Goal: Check status: Check status

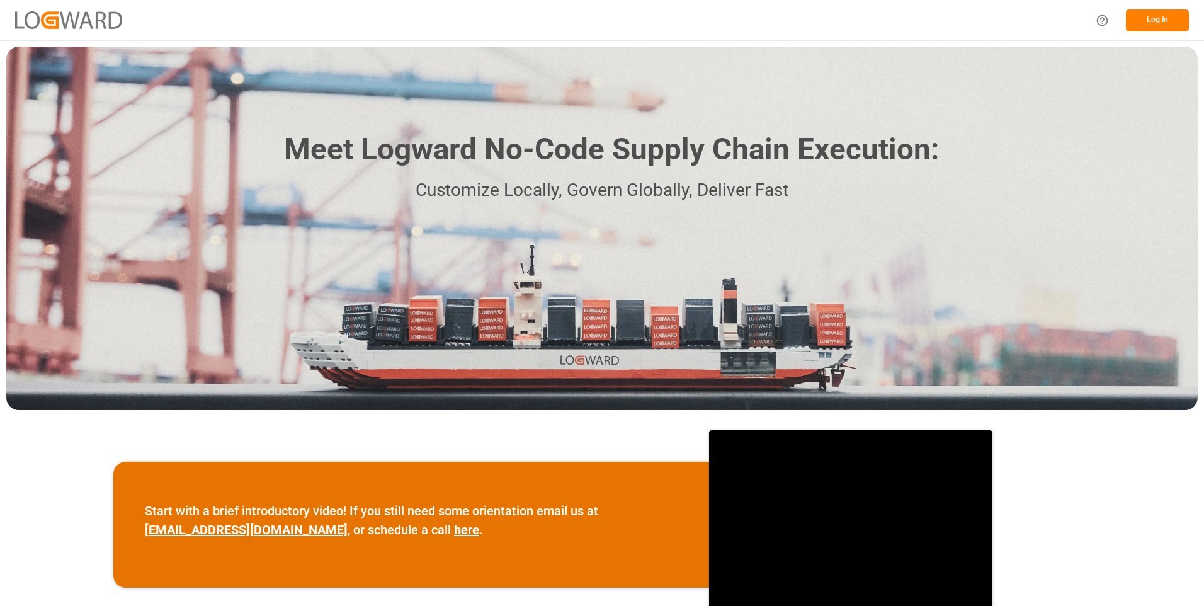
click at [1161, 19] on button "Log In" at bounding box center [1157, 20] width 63 height 22
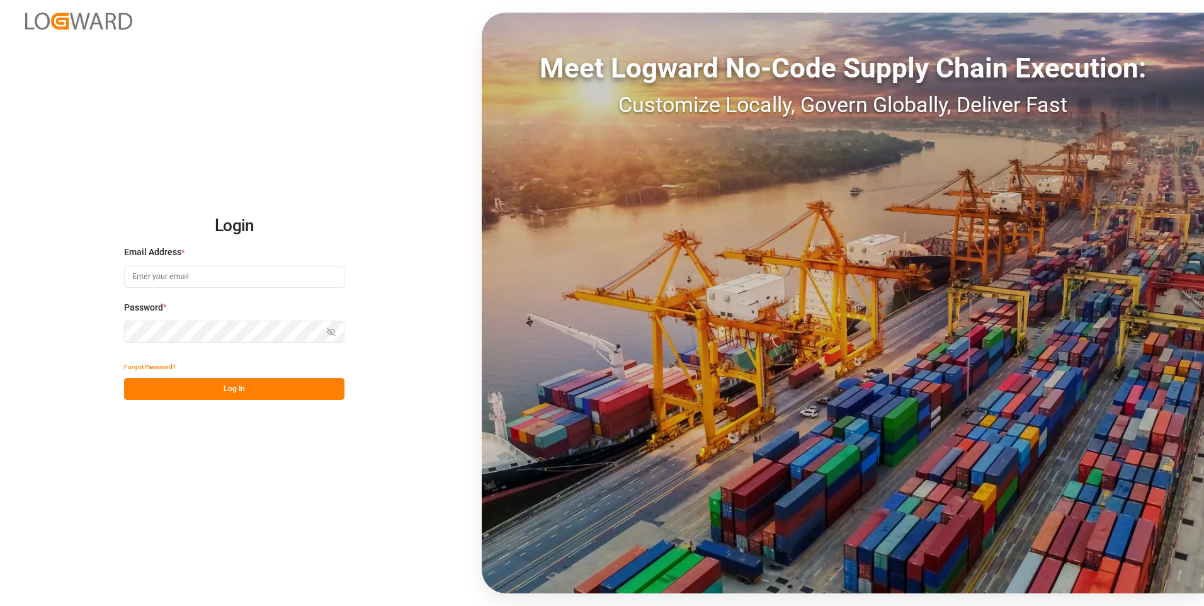
type input "julissa.then@leschaco.com"
click at [249, 388] on button "Log In" at bounding box center [234, 389] width 220 height 22
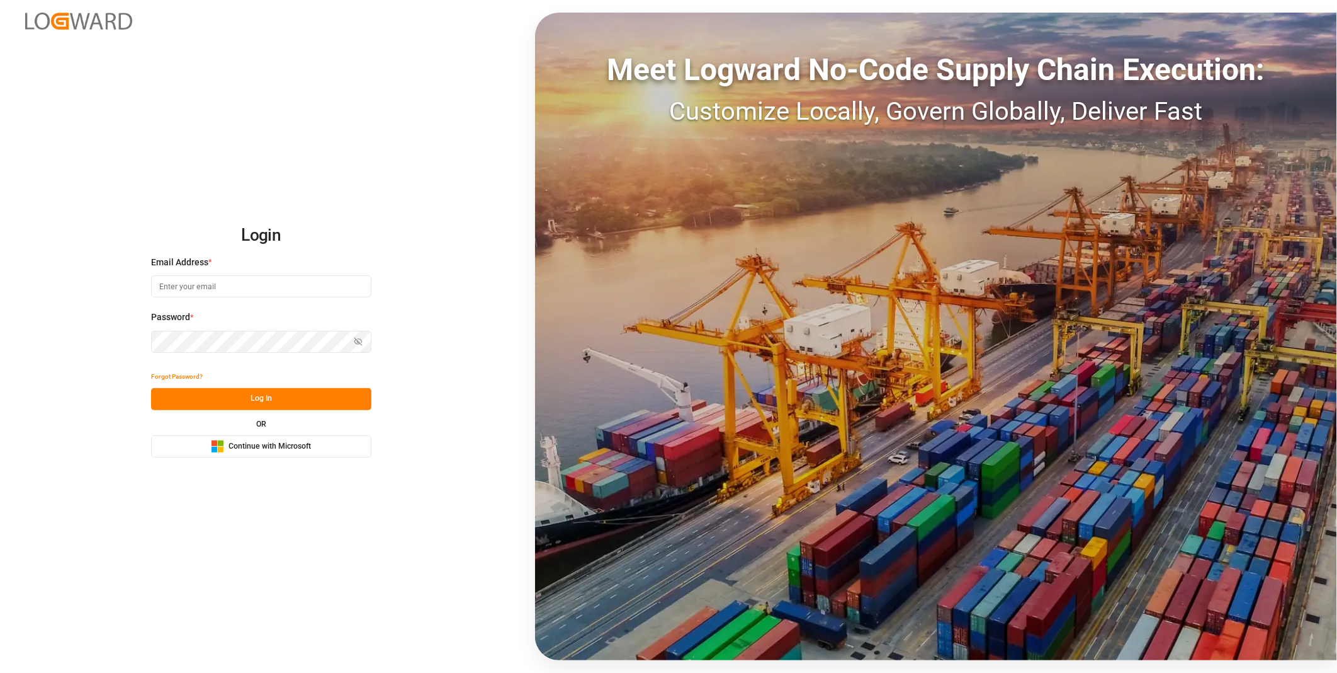
type input "julissa.then@leschaco.com"
click at [263, 390] on button "Log In" at bounding box center [261, 399] width 220 height 22
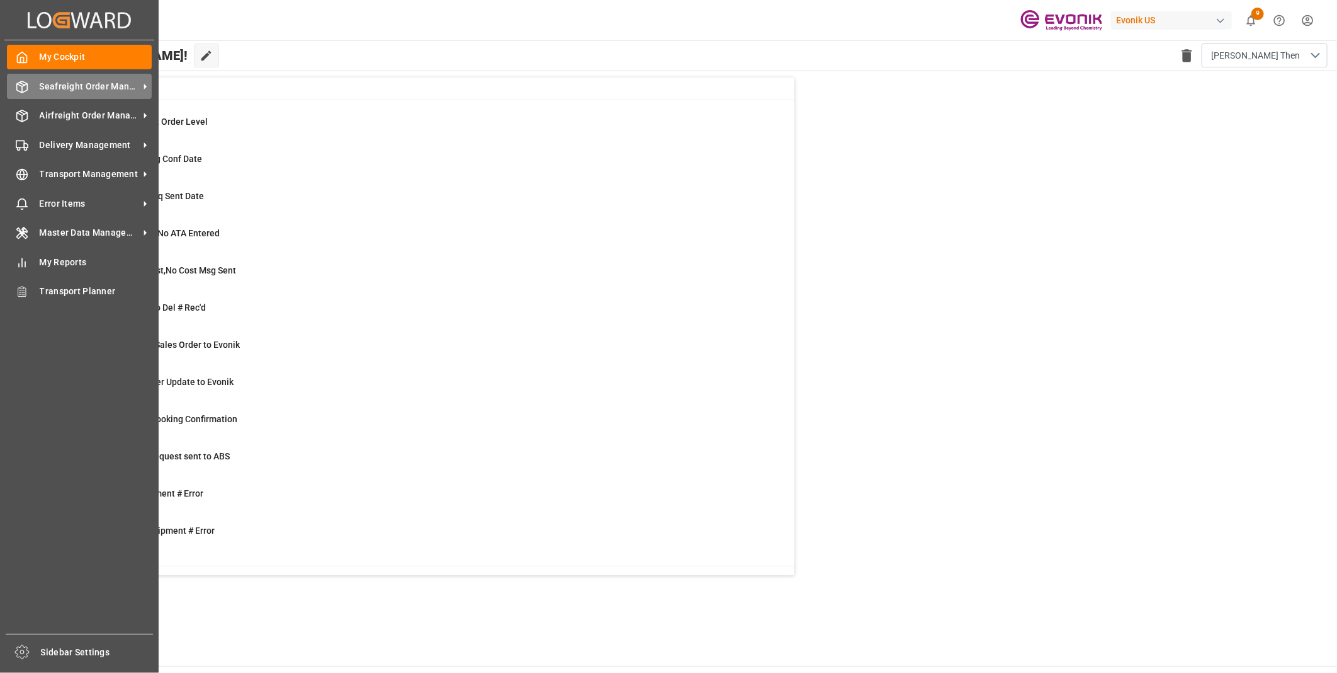
click at [23, 93] on div "Seafreight Order Management Seafreight Order Management" at bounding box center [79, 86] width 145 height 25
click at [23, 84] on line at bounding box center [22, 83] width 5 height 3
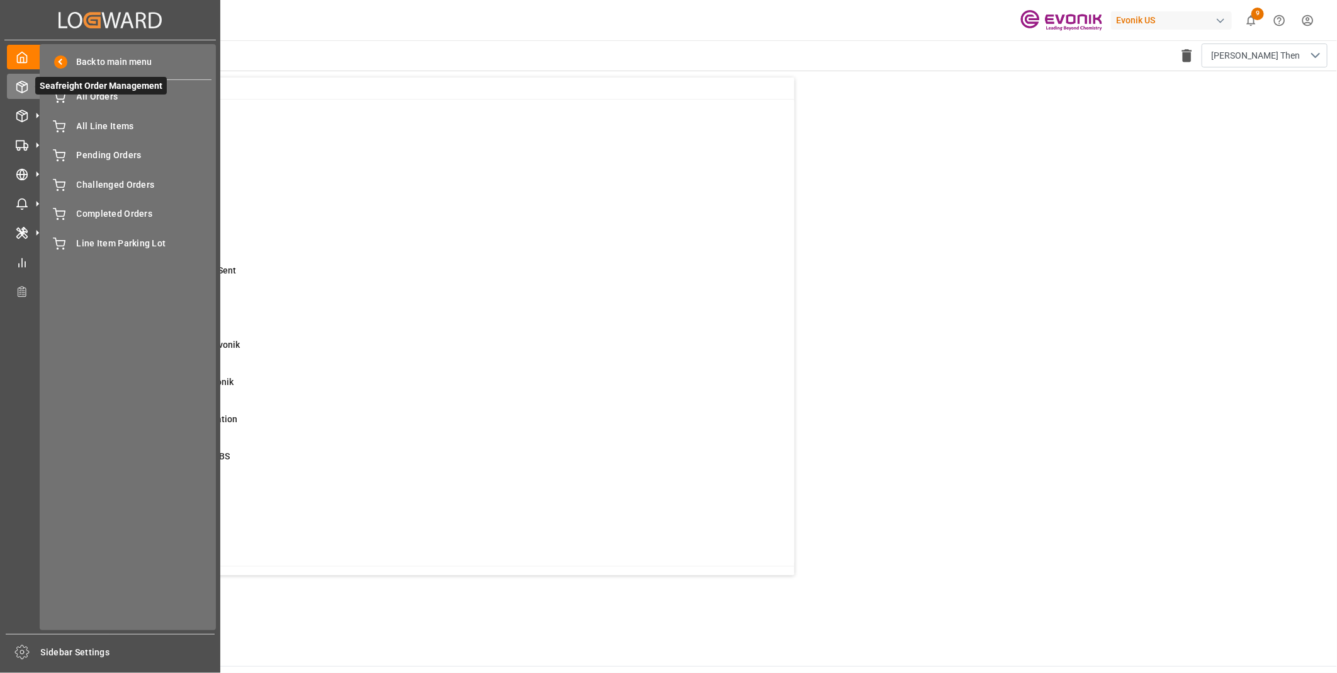
click at [59, 82] on span "Seafreight Order Management" at bounding box center [101, 86] width 132 height 18
click at [103, 97] on span "All Orders" at bounding box center [144, 96] width 135 height 13
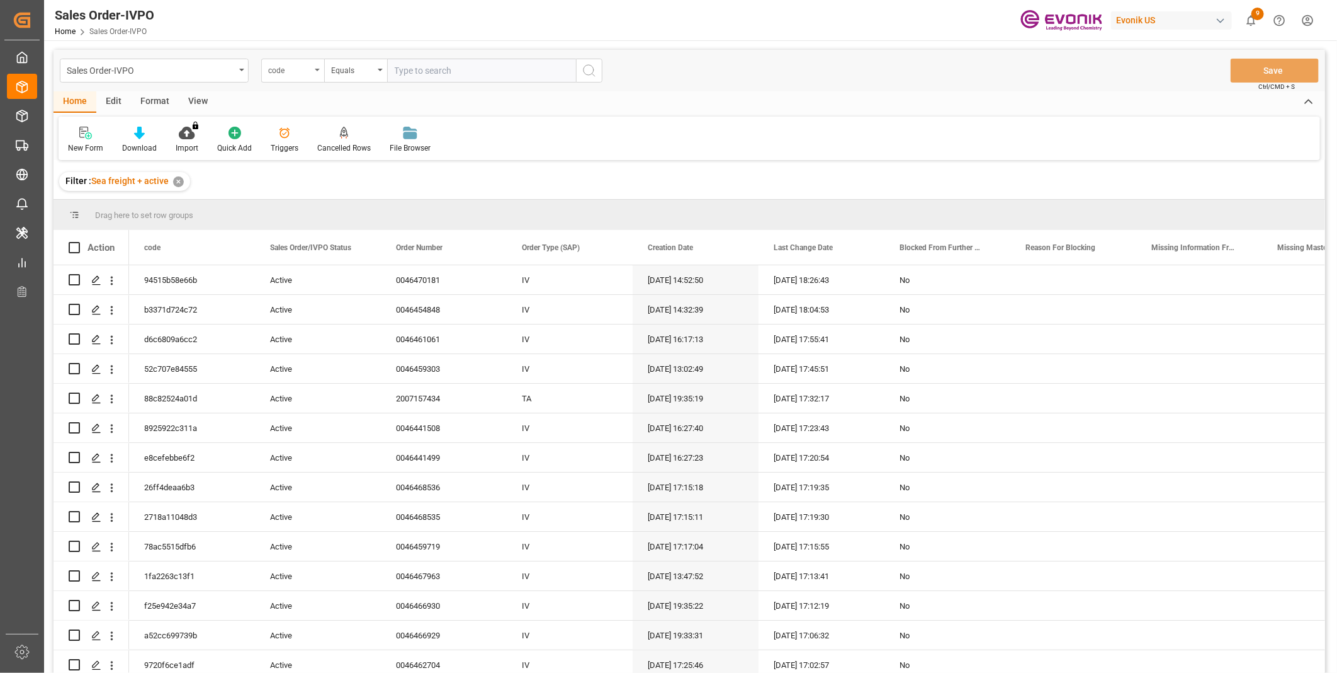
click at [292, 71] on div "code" at bounding box center [289, 69] width 43 height 14
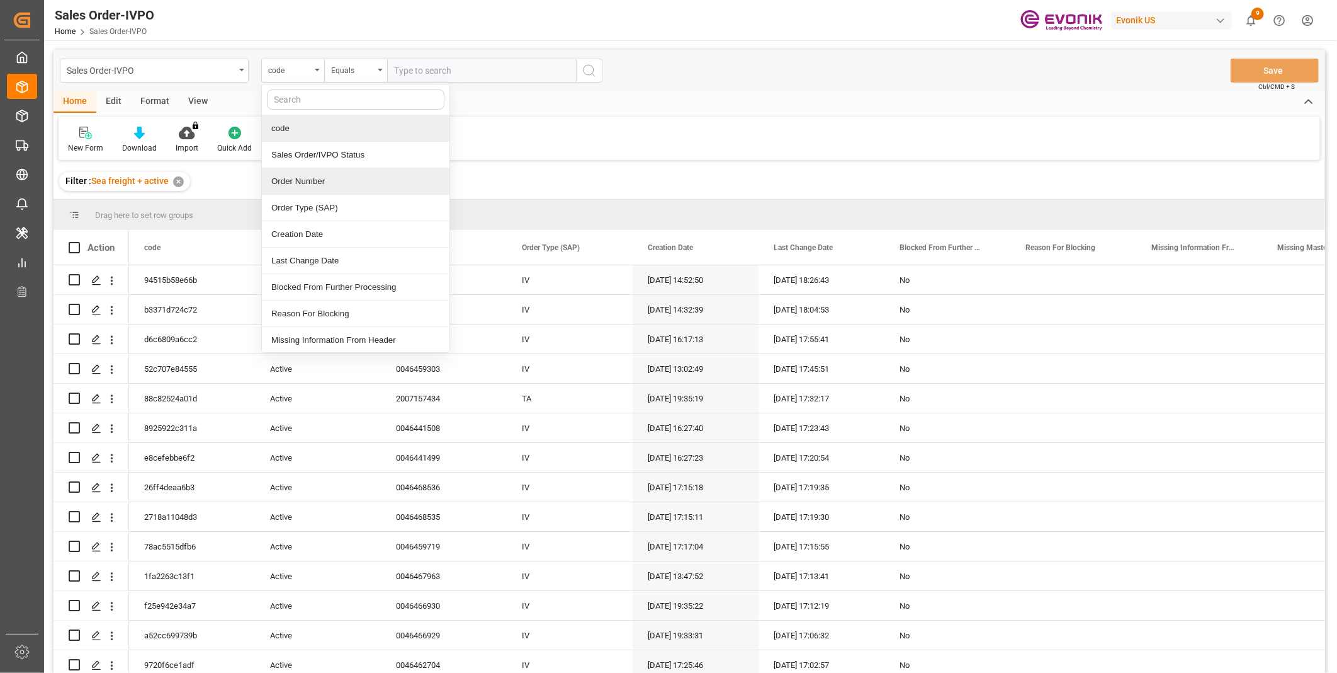
click at [296, 173] on div "Order Number" at bounding box center [356, 181] width 188 height 26
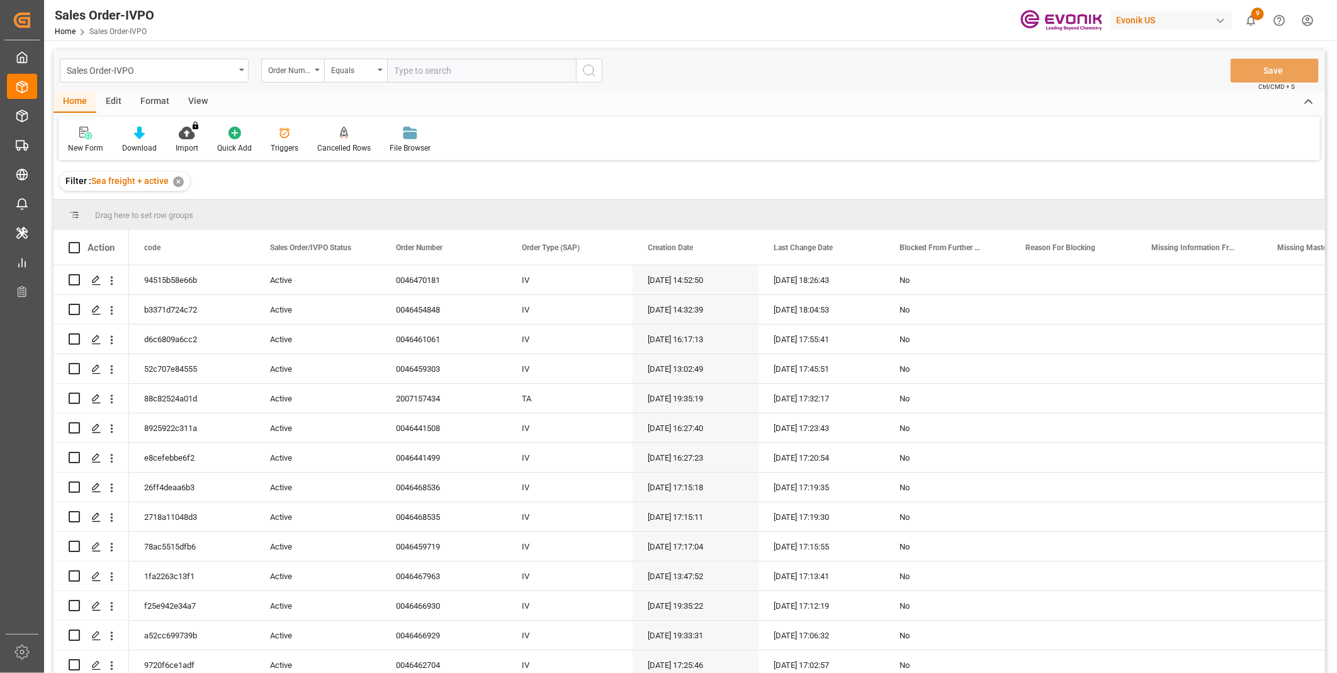
click at [433, 67] on input "text" at bounding box center [481, 71] width 189 height 24
click at [419, 77] on input "text" at bounding box center [481, 71] width 189 height 24
click at [511, 74] on input "text" at bounding box center [481, 71] width 189 height 24
paste input "2007043314"
type input "2007043314"
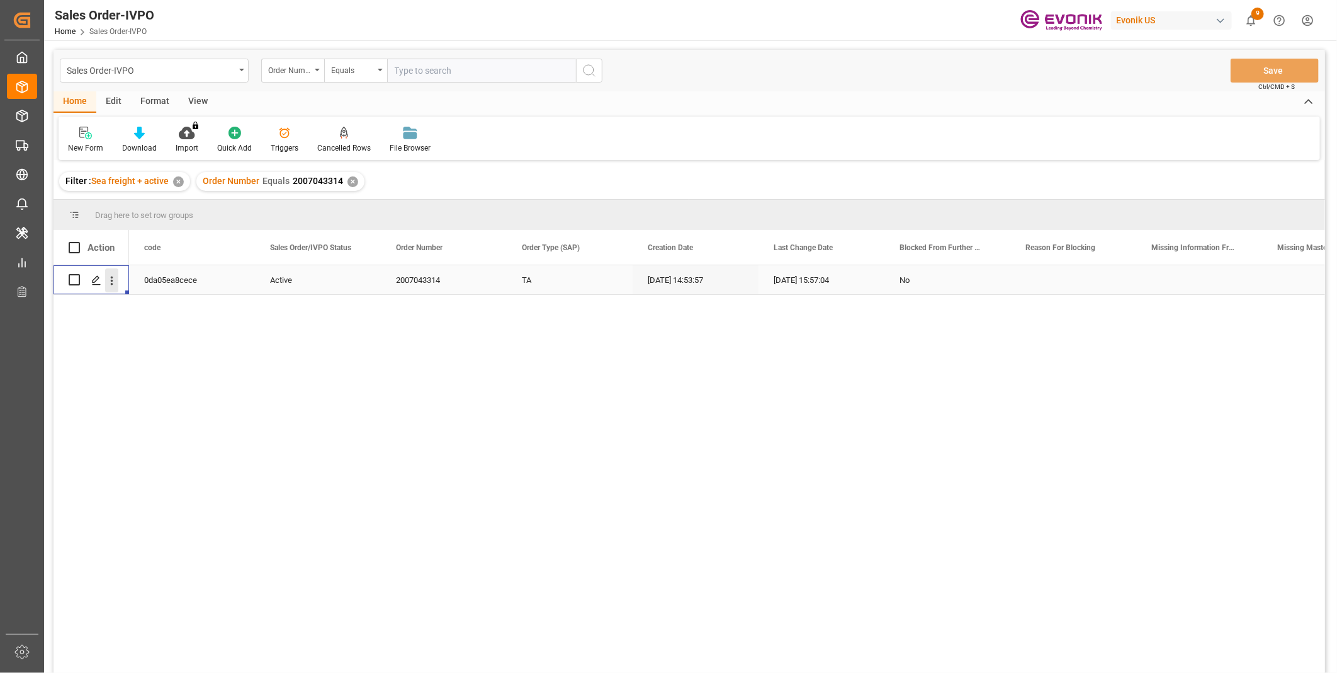
click at [111, 284] on icon "open menu" at bounding box center [112, 280] width 3 height 9
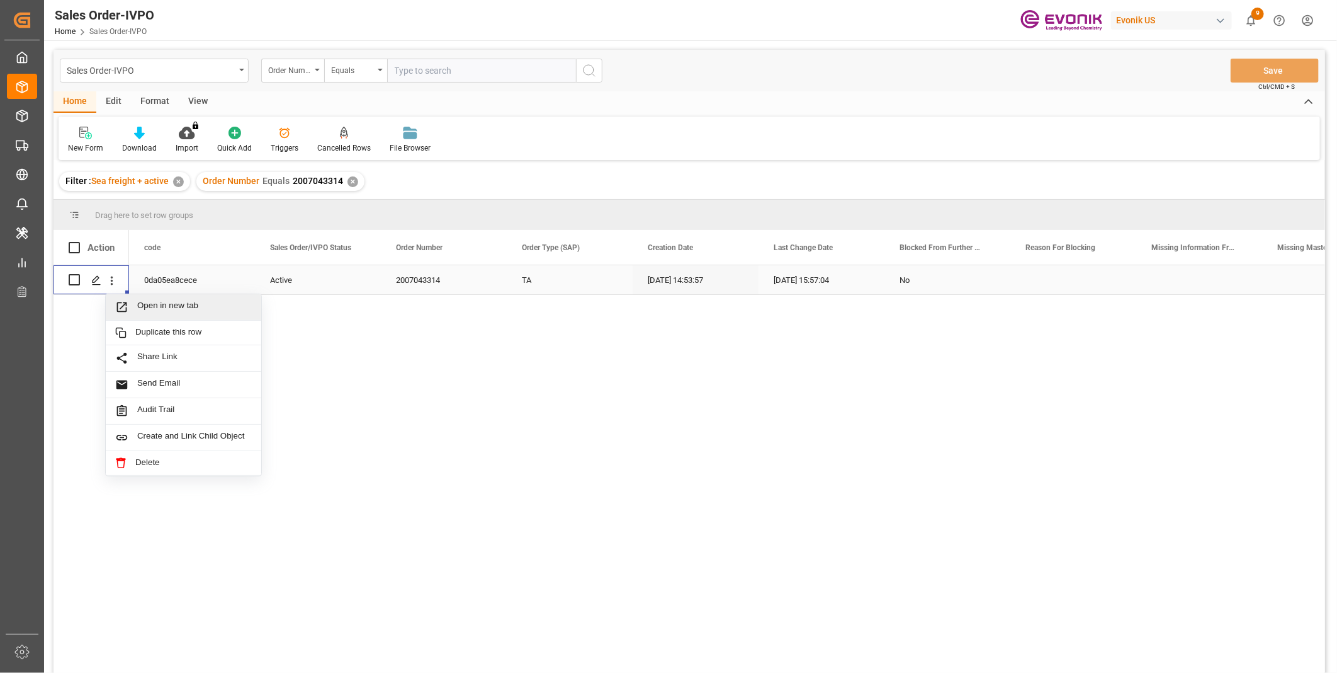
click at [170, 303] on span "Open in new tab" at bounding box center [194, 306] width 115 height 13
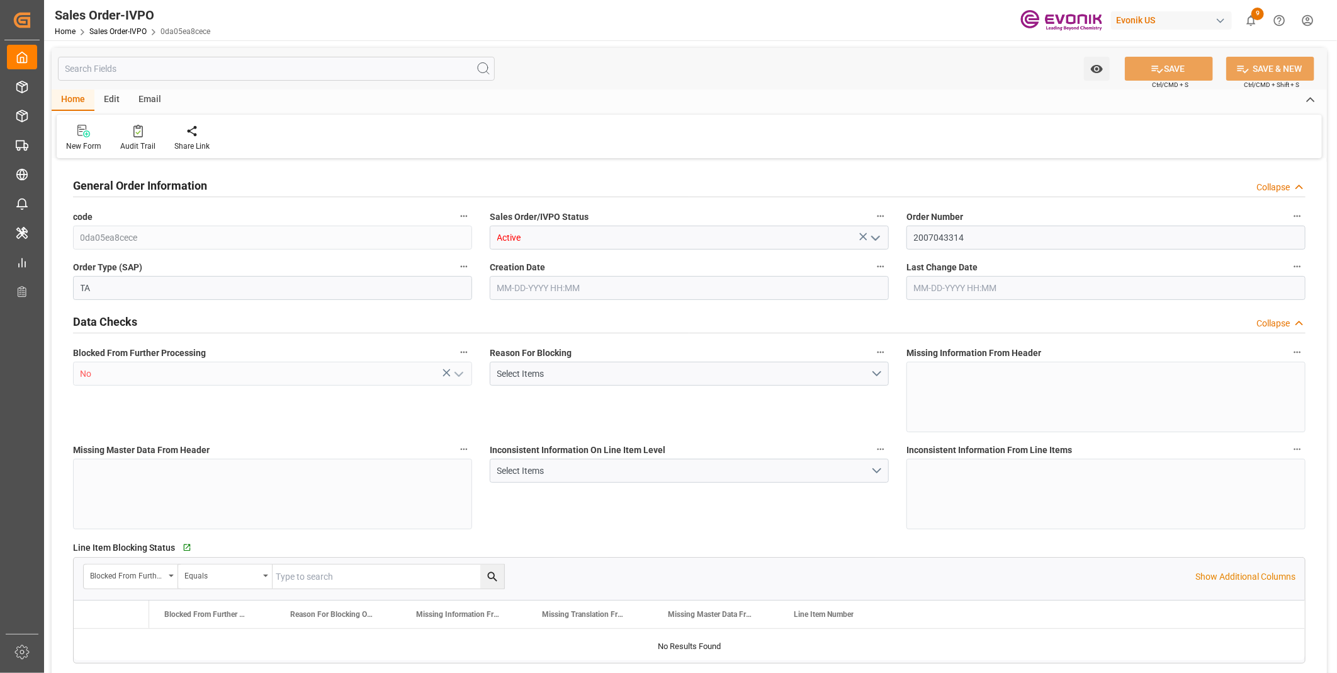
type input "BEANR"
type input "0"
type input "1"
type input "2"
type input "20000"
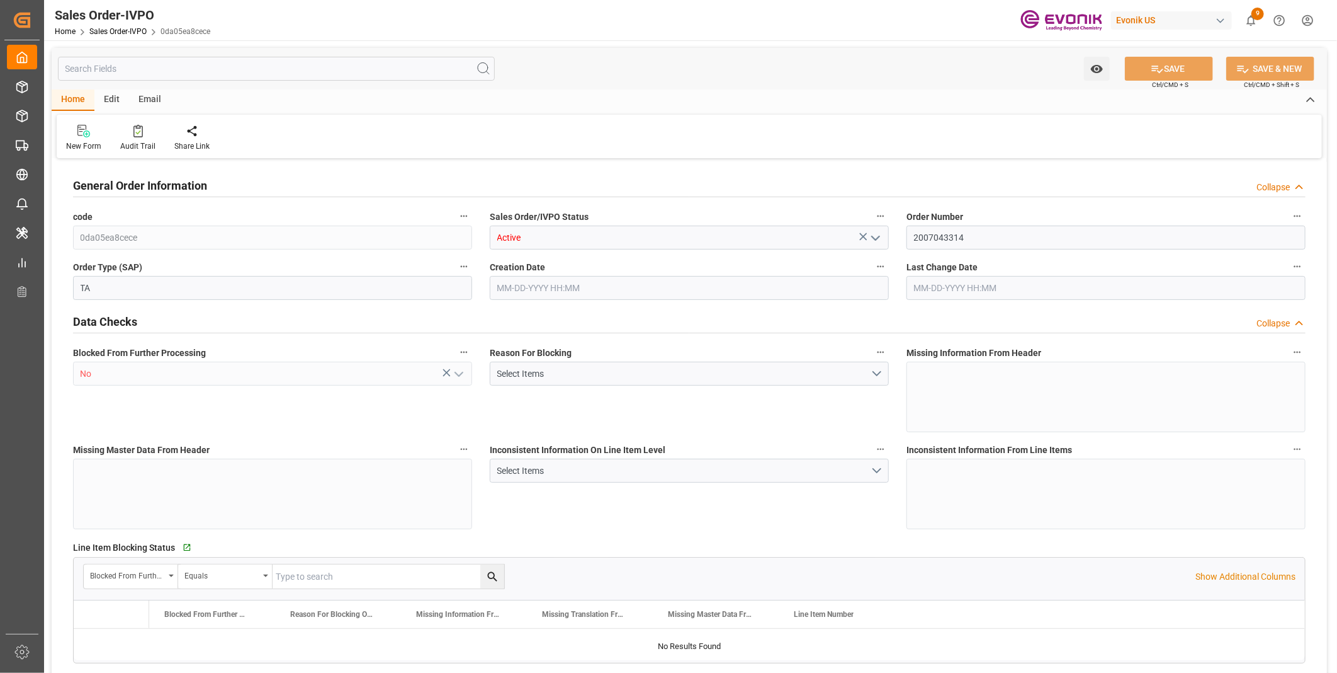
type input "0"
type input "17000"
type input "30"
type input "06-17-2025 14:53"
type input "07-16-2025 15:57"
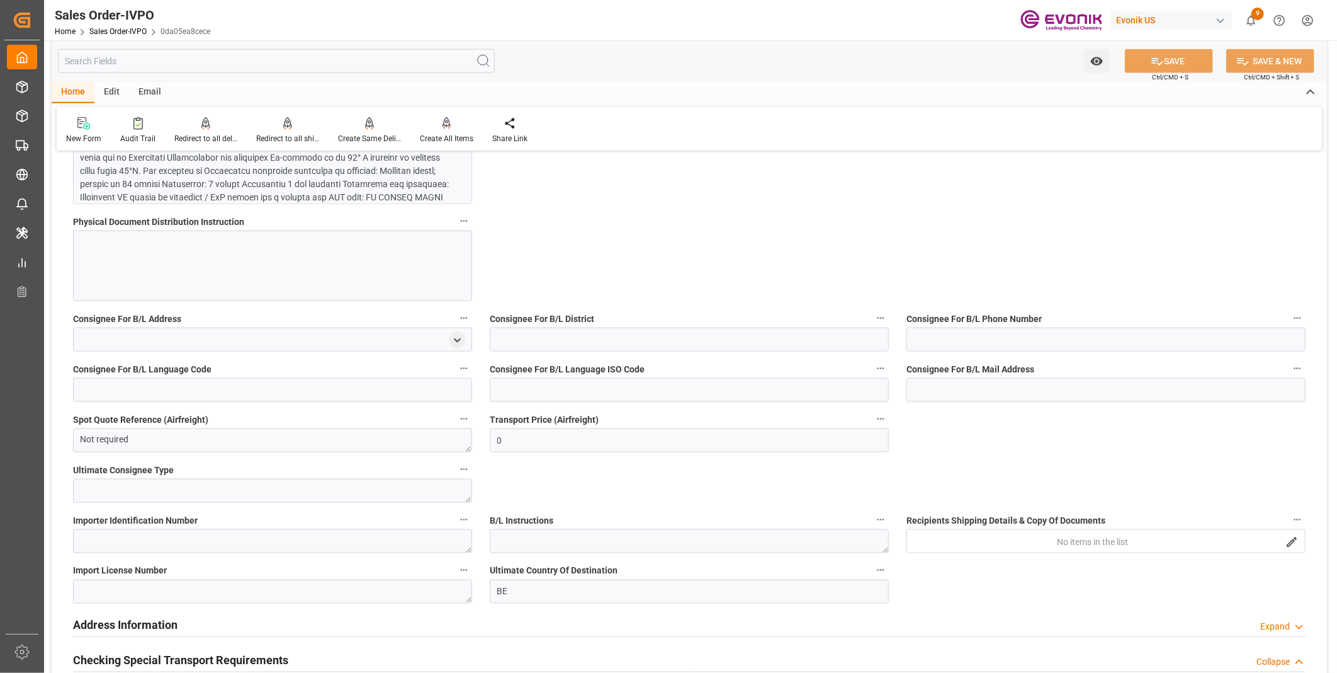
scroll to position [769, 0]
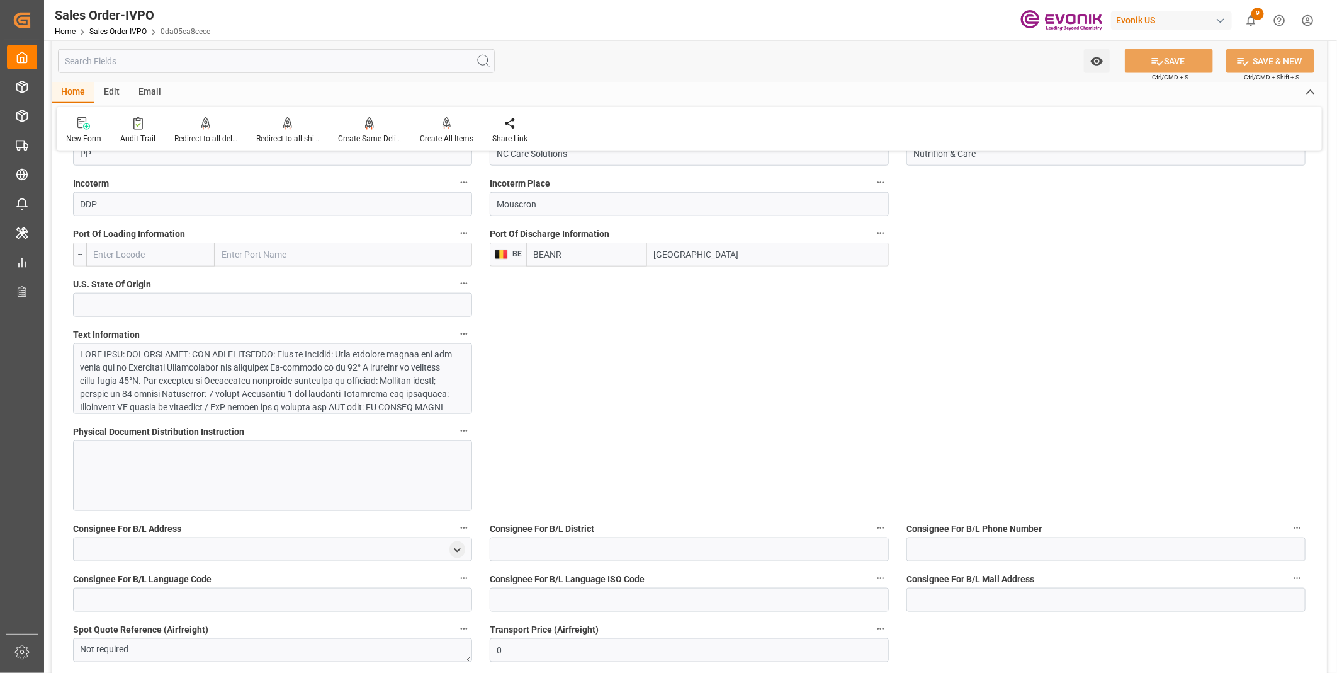
click at [207, 379] on div at bounding box center [267, 460] width 373 height 225
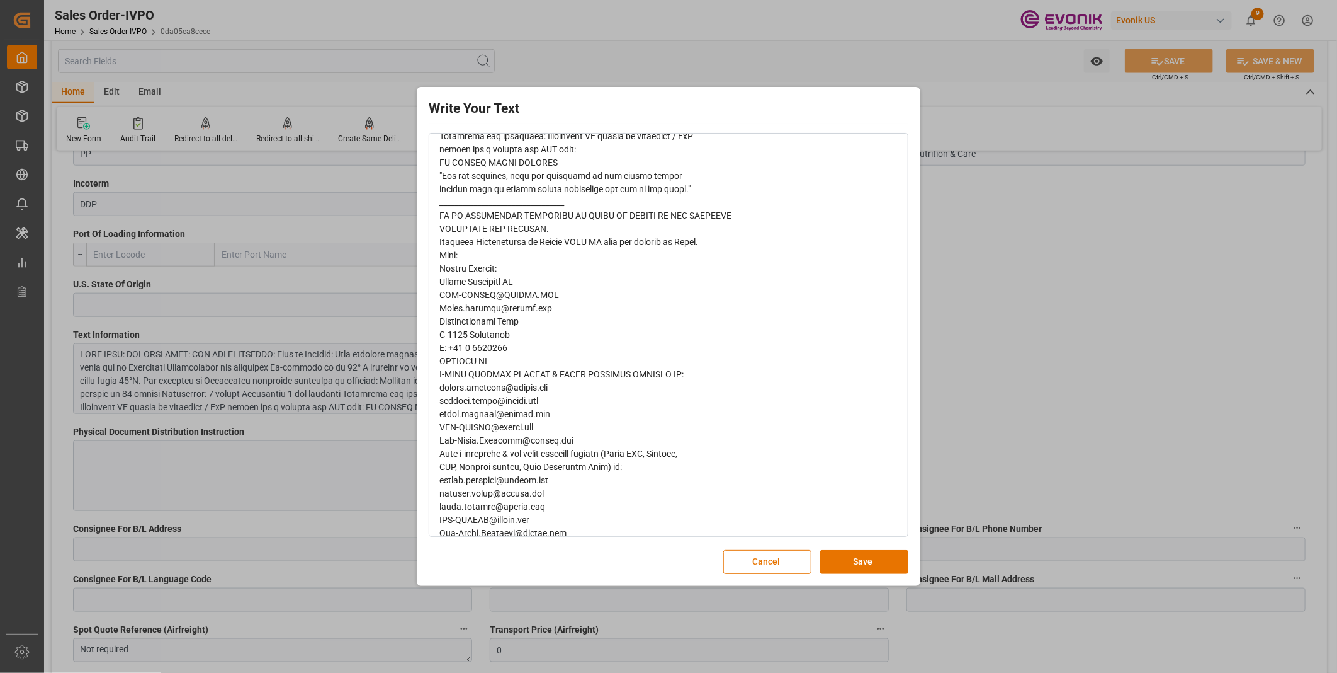
scroll to position [223, 0]
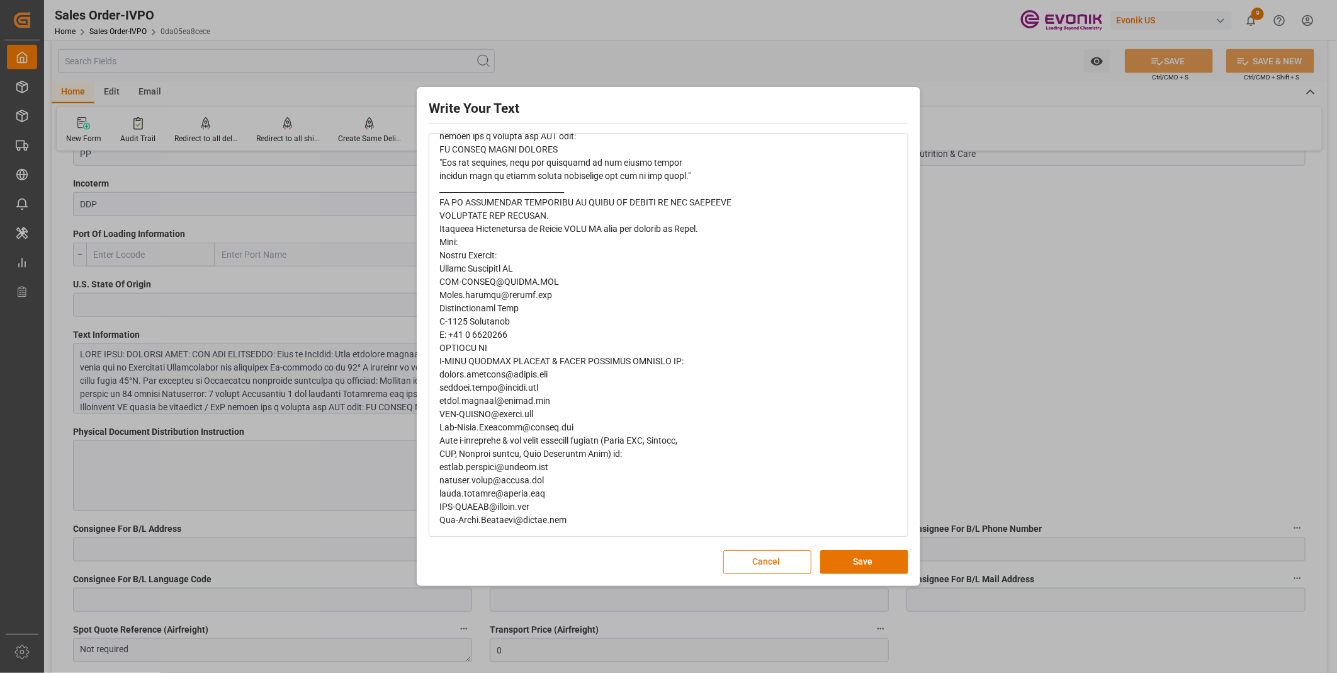
click at [958, 315] on div "Write Your Text Normal 14 Font Cancel Save" at bounding box center [668, 336] width 1337 height 673
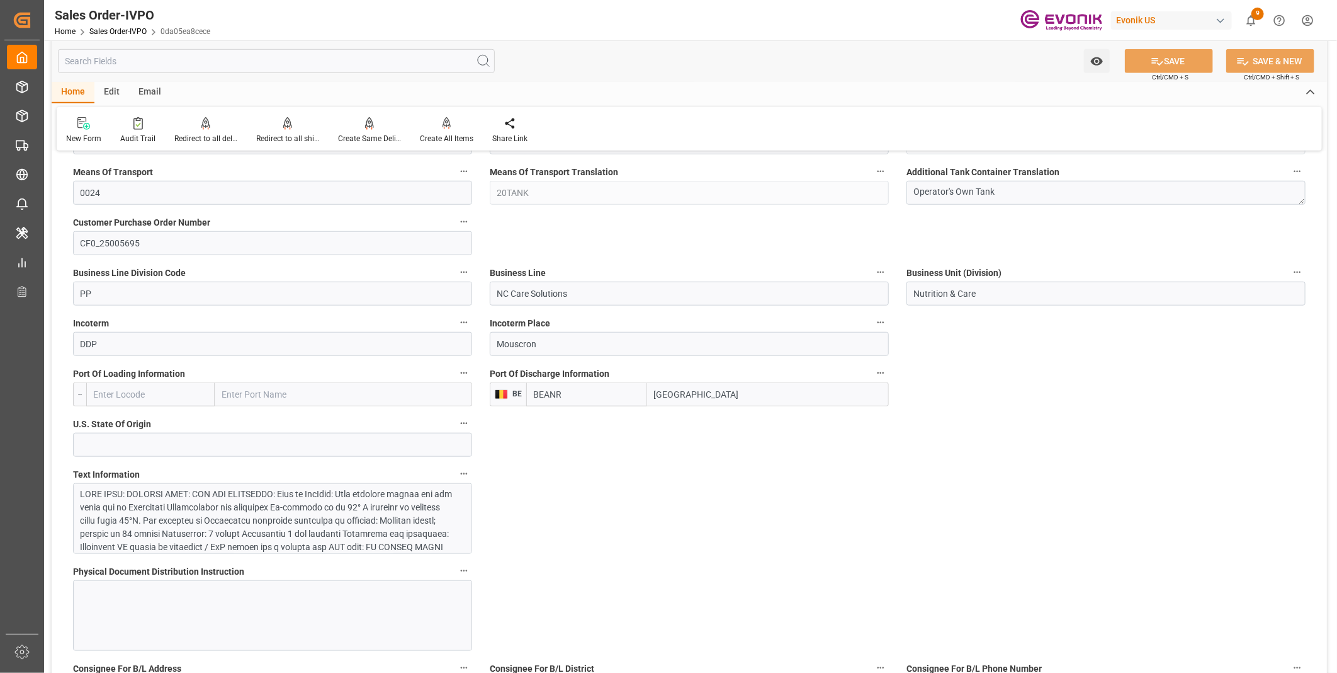
scroll to position [559, 0]
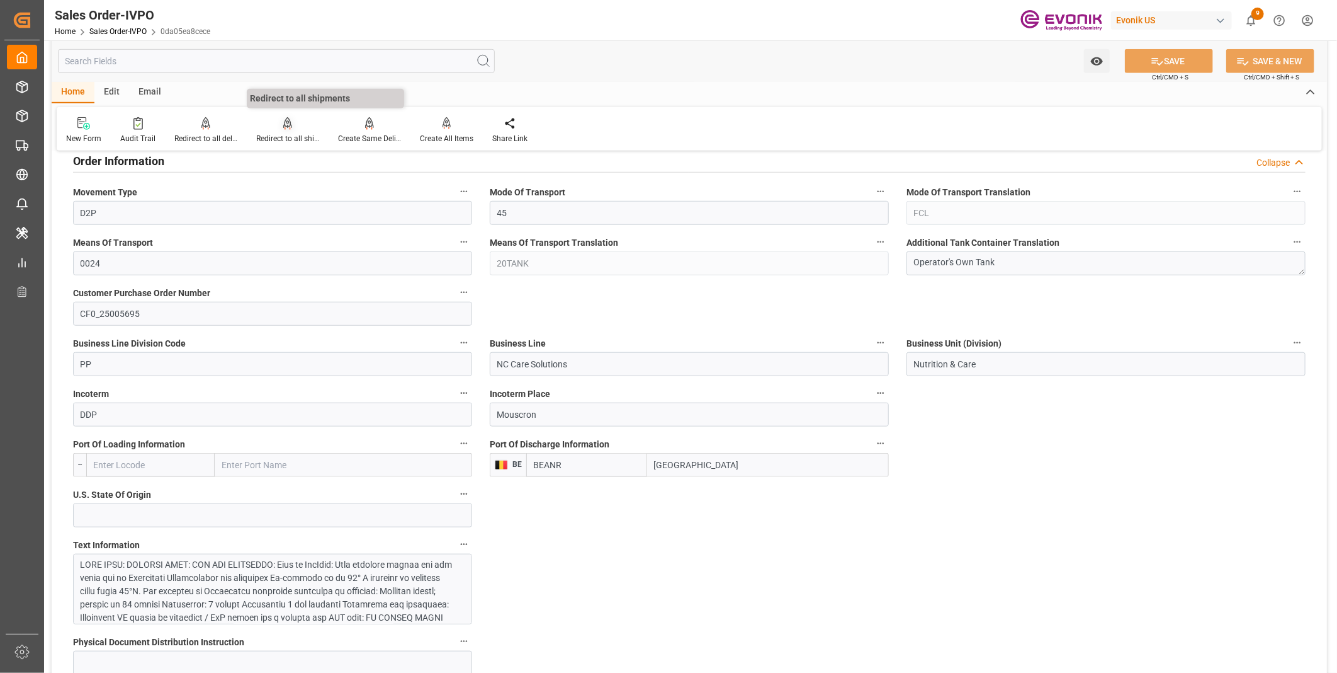
click at [290, 134] on div "Redirect to all shipments" at bounding box center [287, 138] width 63 height 11
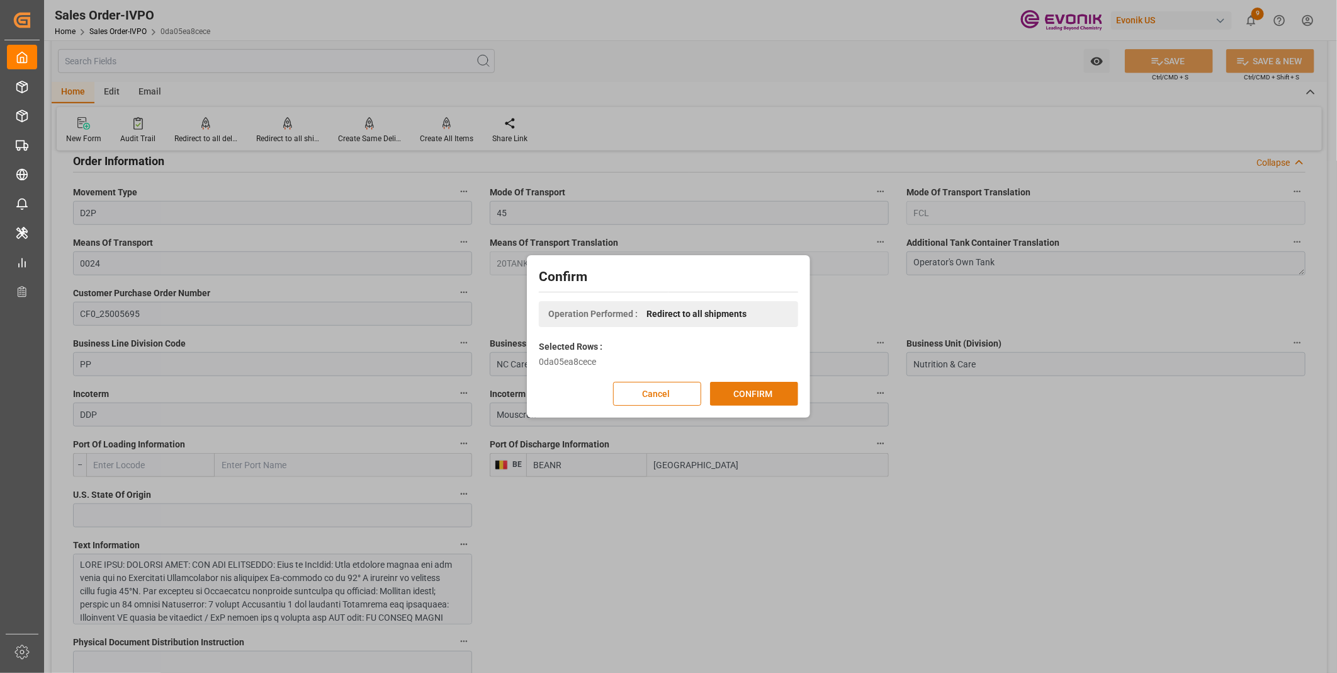
click at [746, 393] on button "CONFIRM" at bounding box center [754, 394] width 88 height 24
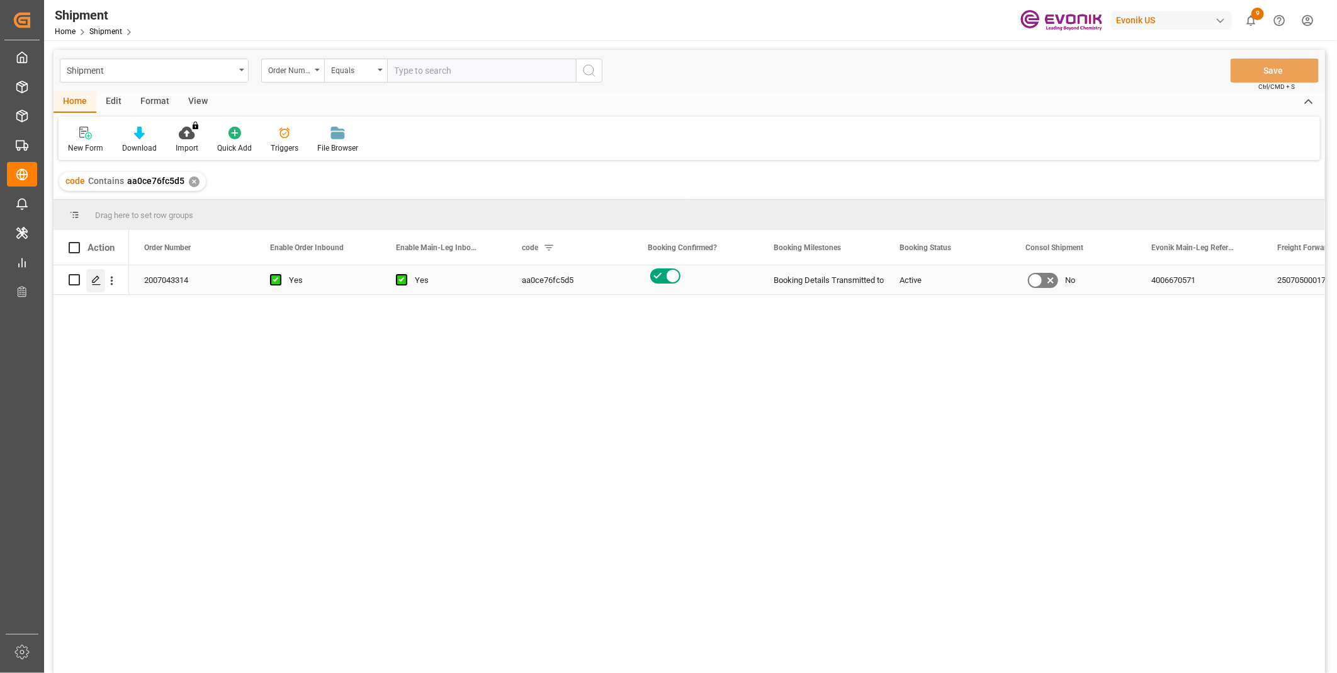
click at [98, 284] on line "Press SPACE to select this row." at bounding box center [97, 284] width 8 height 0
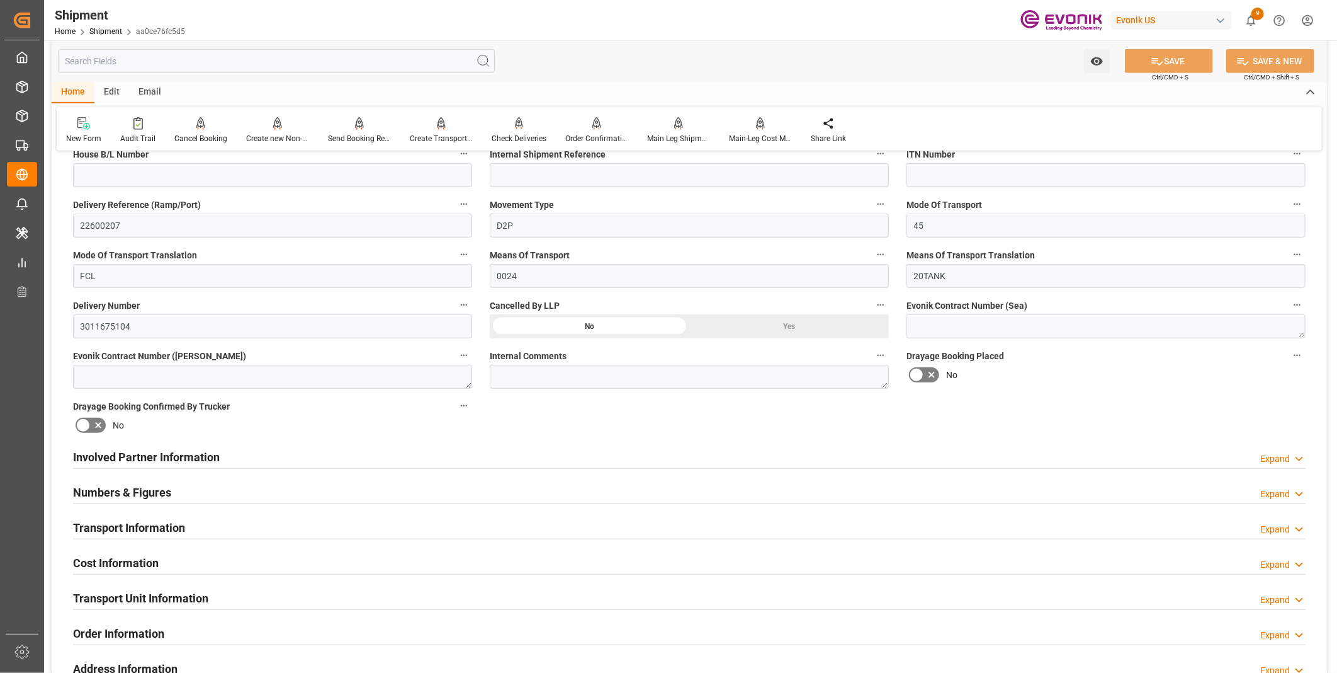
scroll to position [559, 0]
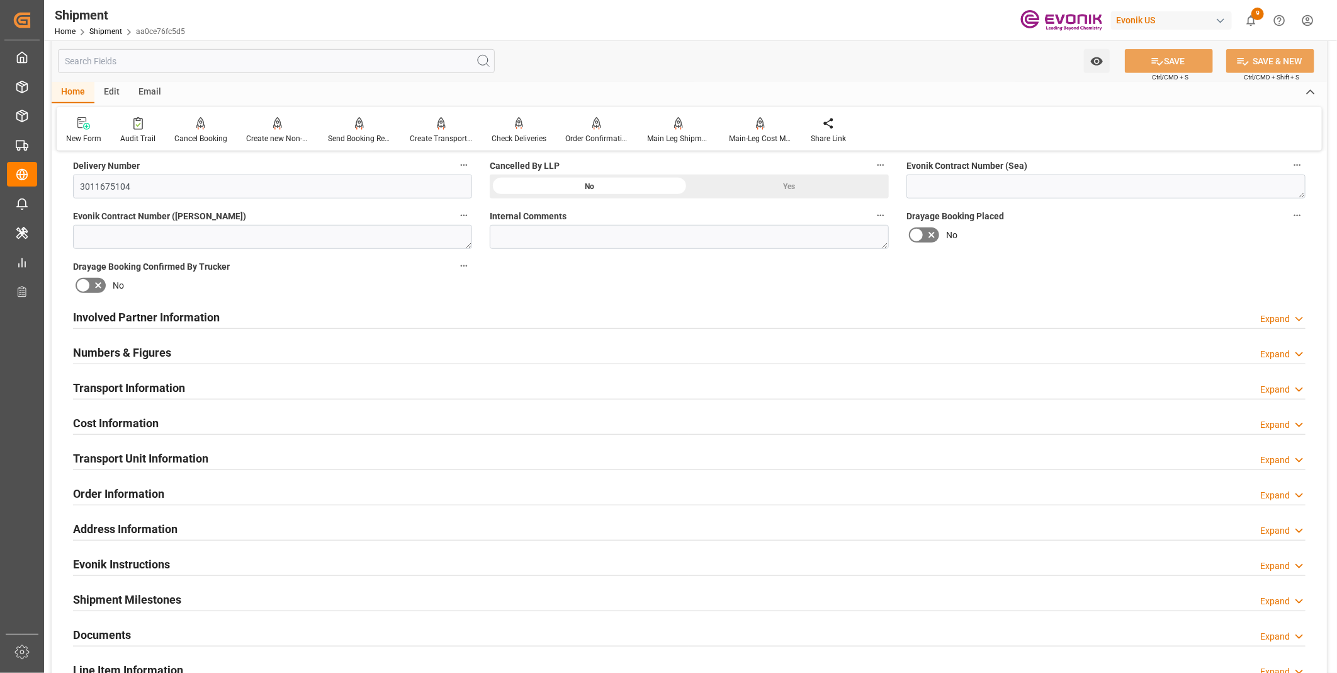
click at [314, 315] on div "Involved Partner Information Expand" at bounding box center [689, 316] width 1233 height 24
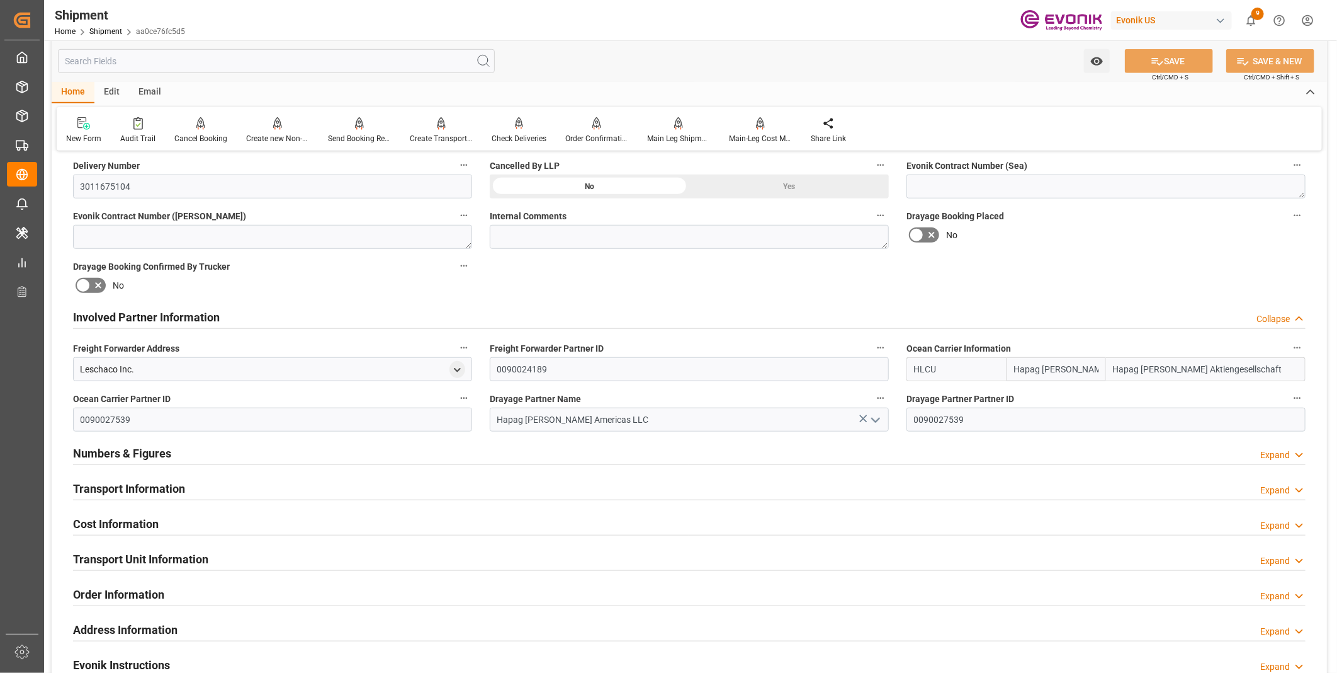
click at [298, 480] on div "Transport Information Expand" at bounding box center [689, 487] width 1233 height 24
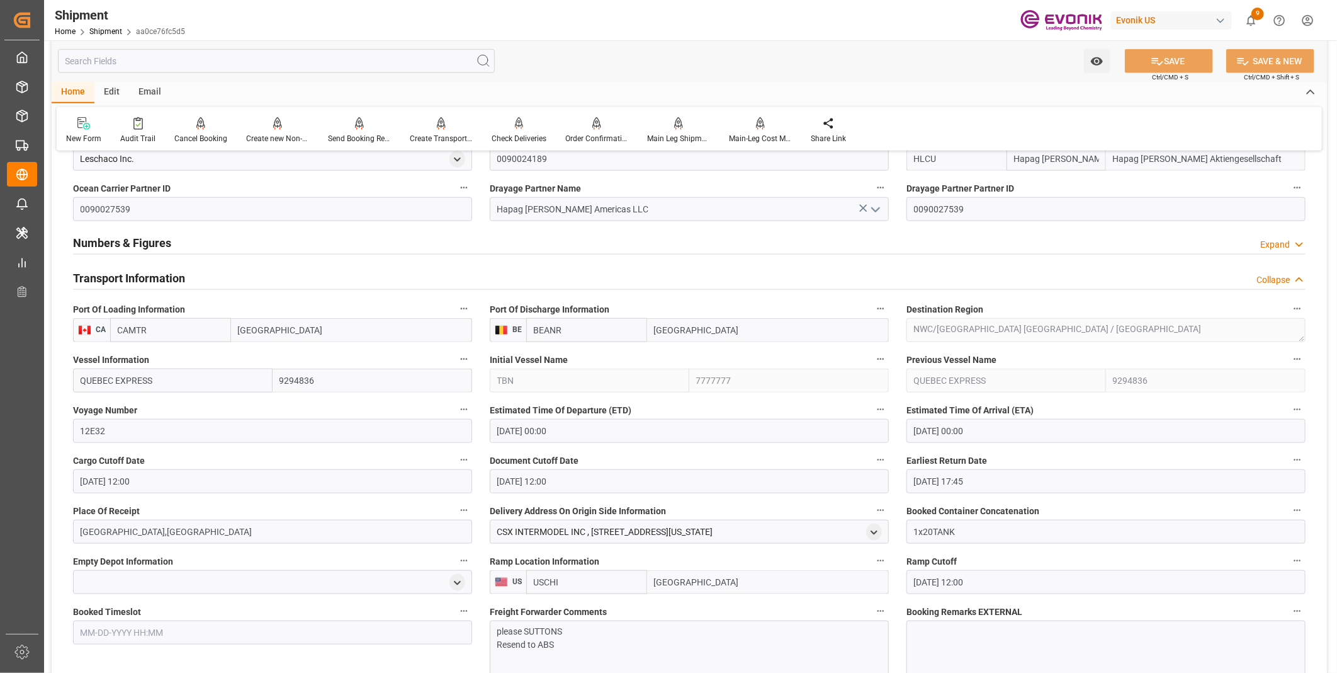
scroll to position [909, 0]
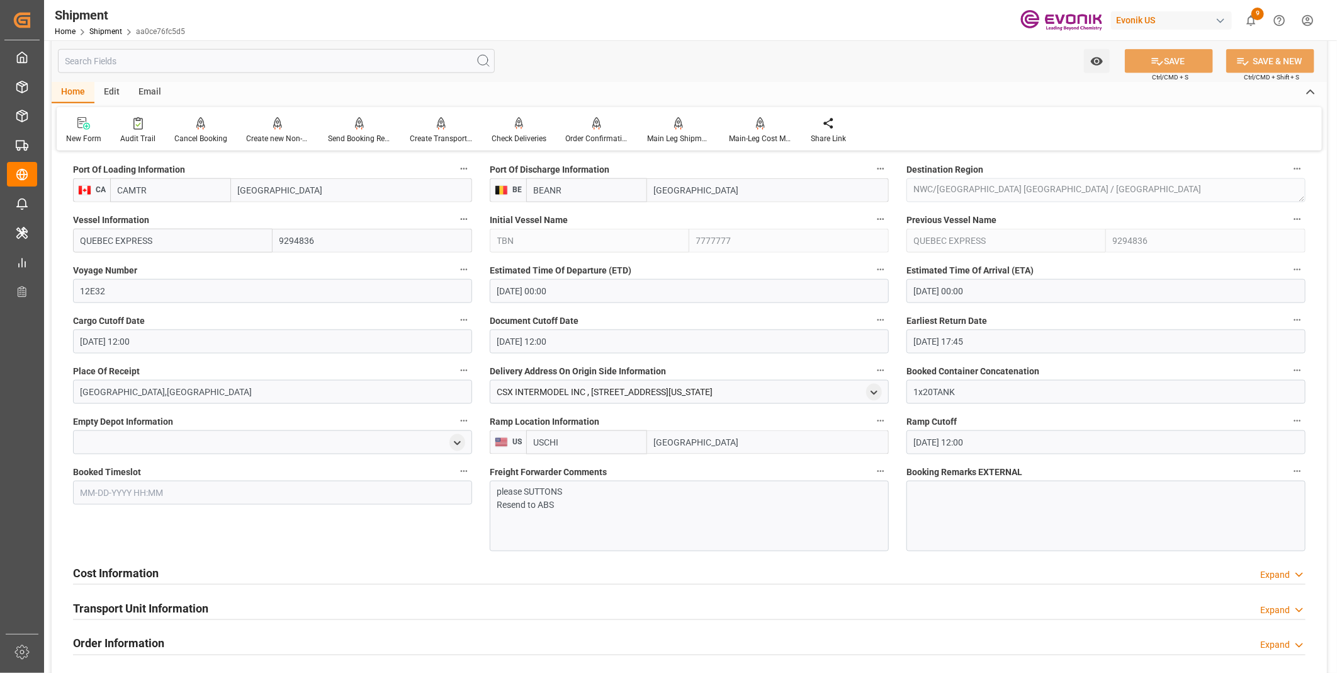
click at [880, 470] on icon "button" at bounding box center [881, 471] width 7 height 2
click at [902, 471] on li "Audits" at bounding box center [905, 469] width 64 height 21
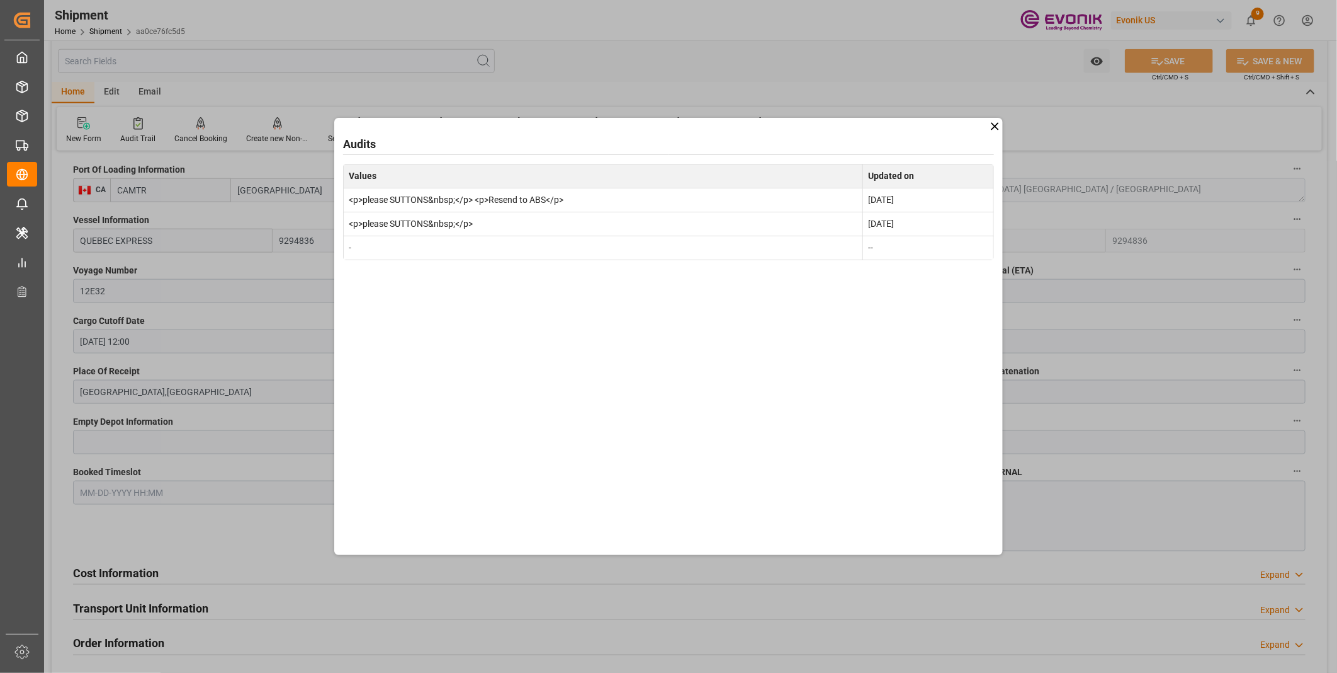
click at [602, 14] on div "Audits Values Updated on <p>please SUTTONS&nbsp;</p> <p>Resend to ABS</p> [DATE…" at bounding box center [668, 336] width 1337 height 673
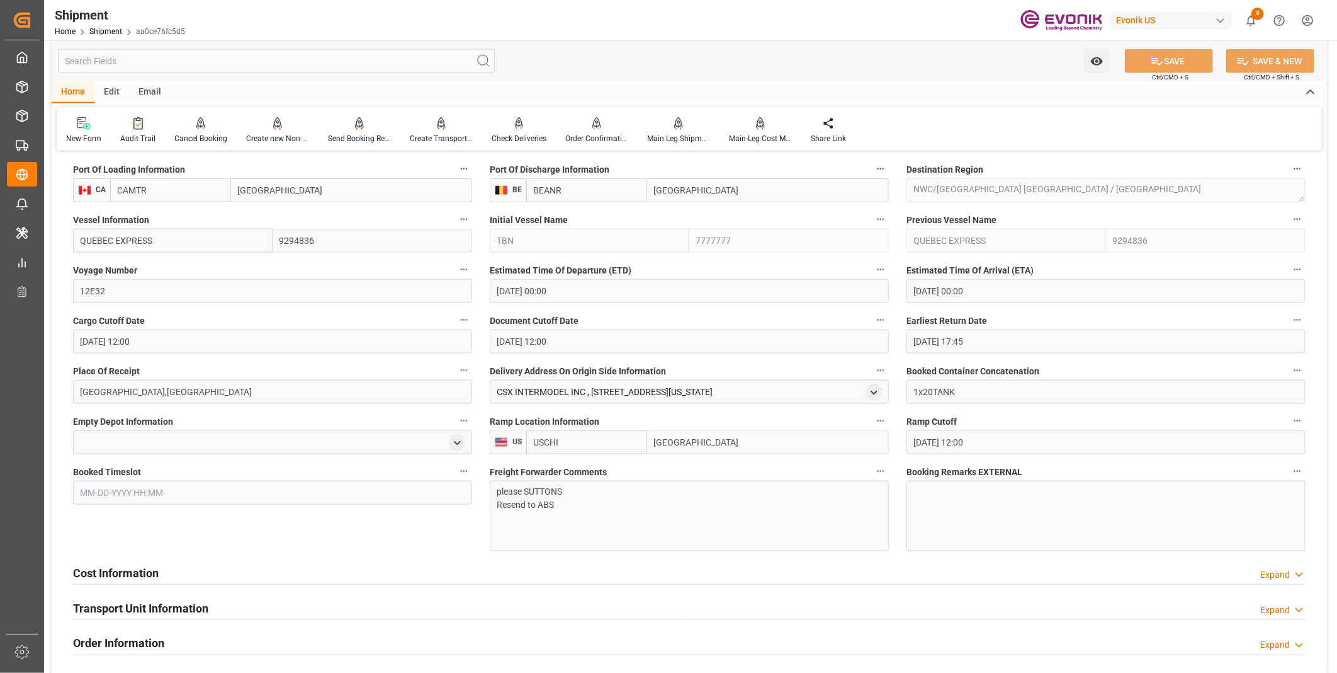
click at [131, 130] on div "Audit Trail" at bounding box center [138, 130] width 54 height 28
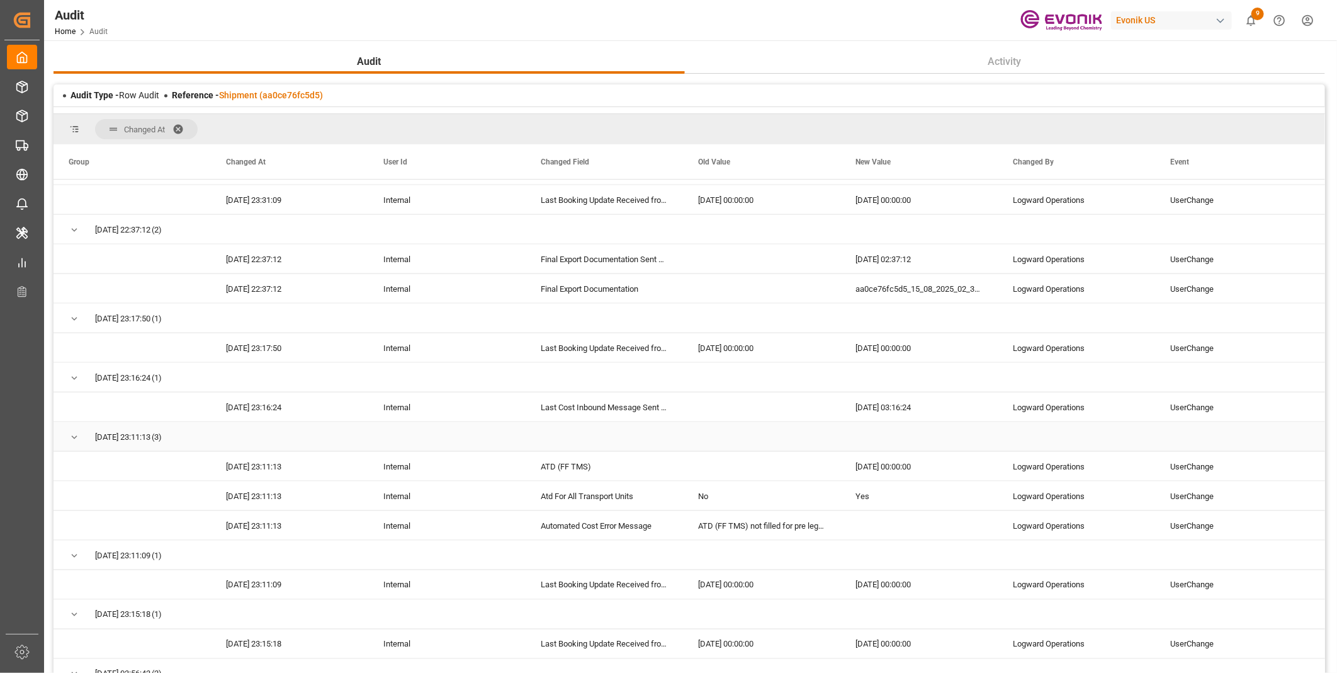
scroll to position [1189, 0]
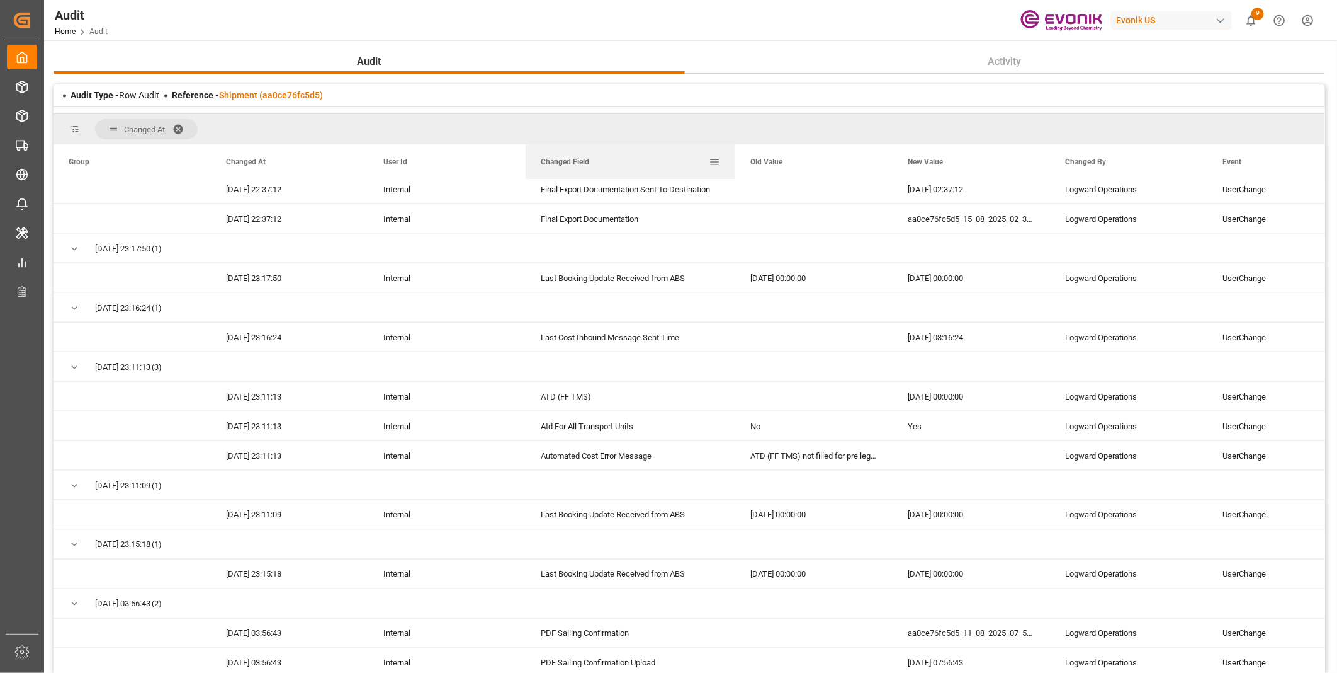
drag, startPoint x: 681, startPoint y: 160, endPoint x: 734, endPoint y: 162, distance: 52.3
click at [734, 162] on div at bounding box center [735, 161] width 5 height 35
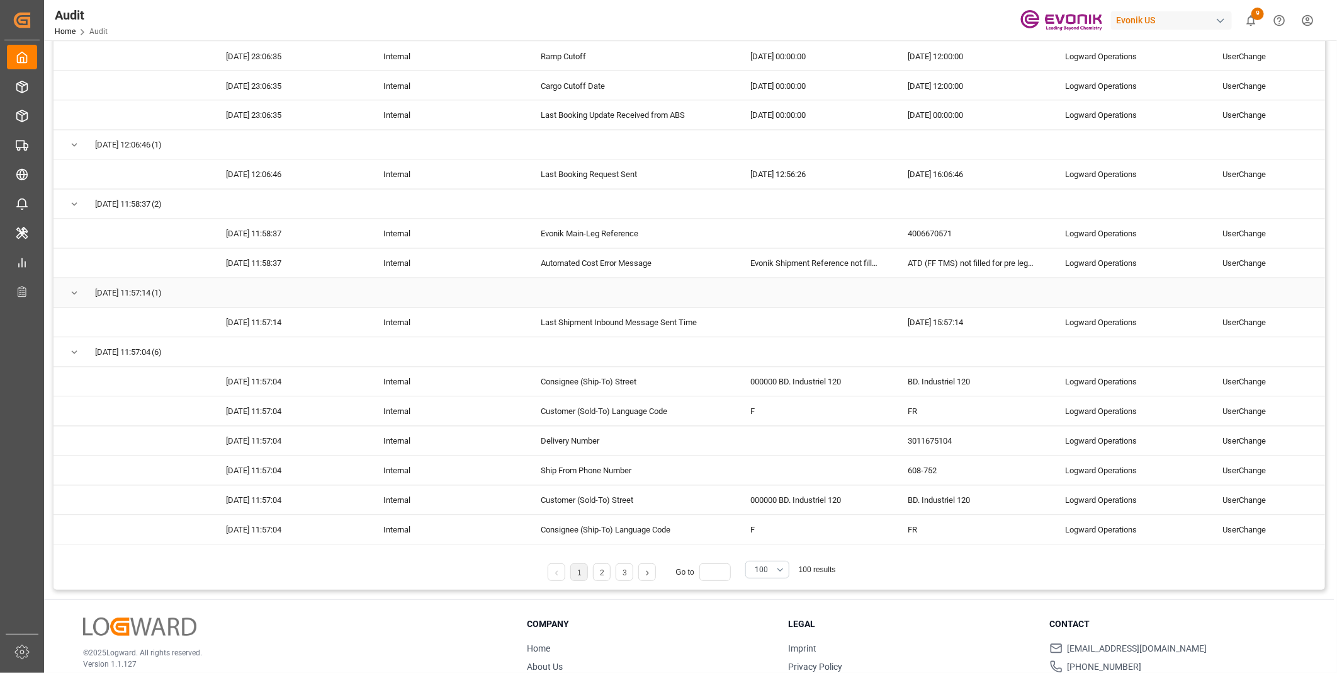
scroll to position [210, 0]
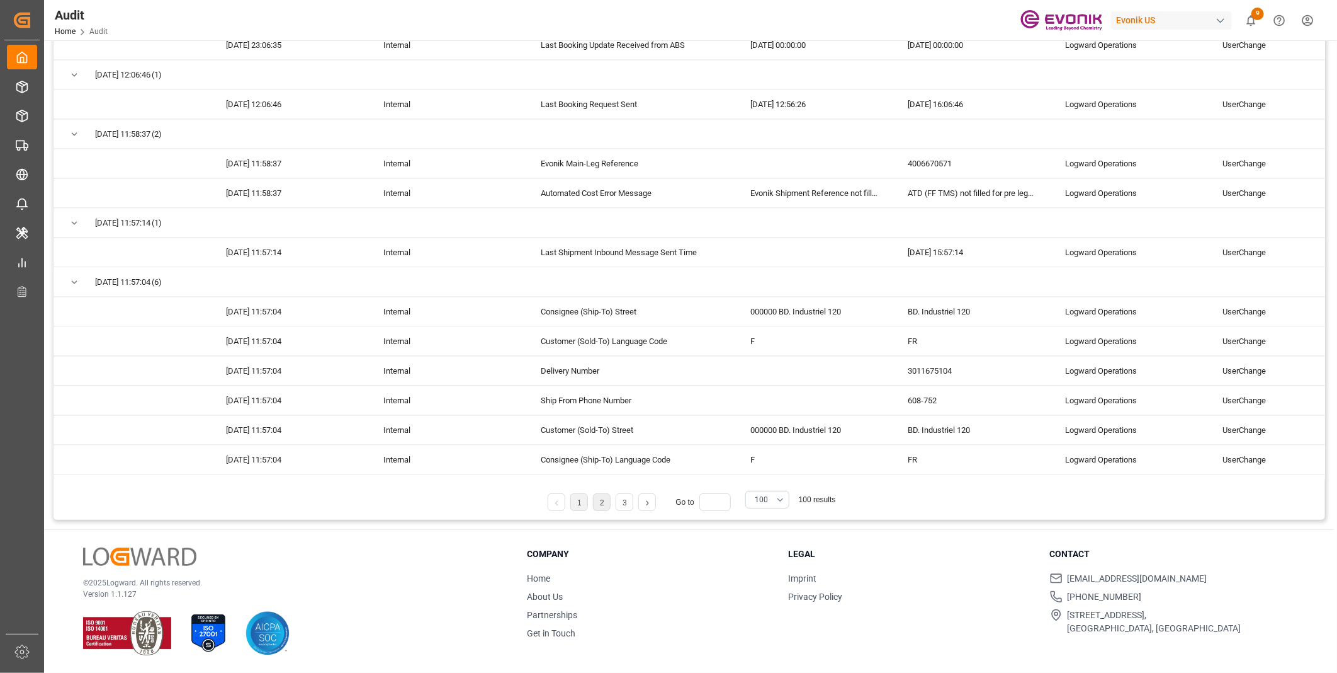
click at [599, 501] on li "2" at bounding box center [602, 502] width 18 height 18
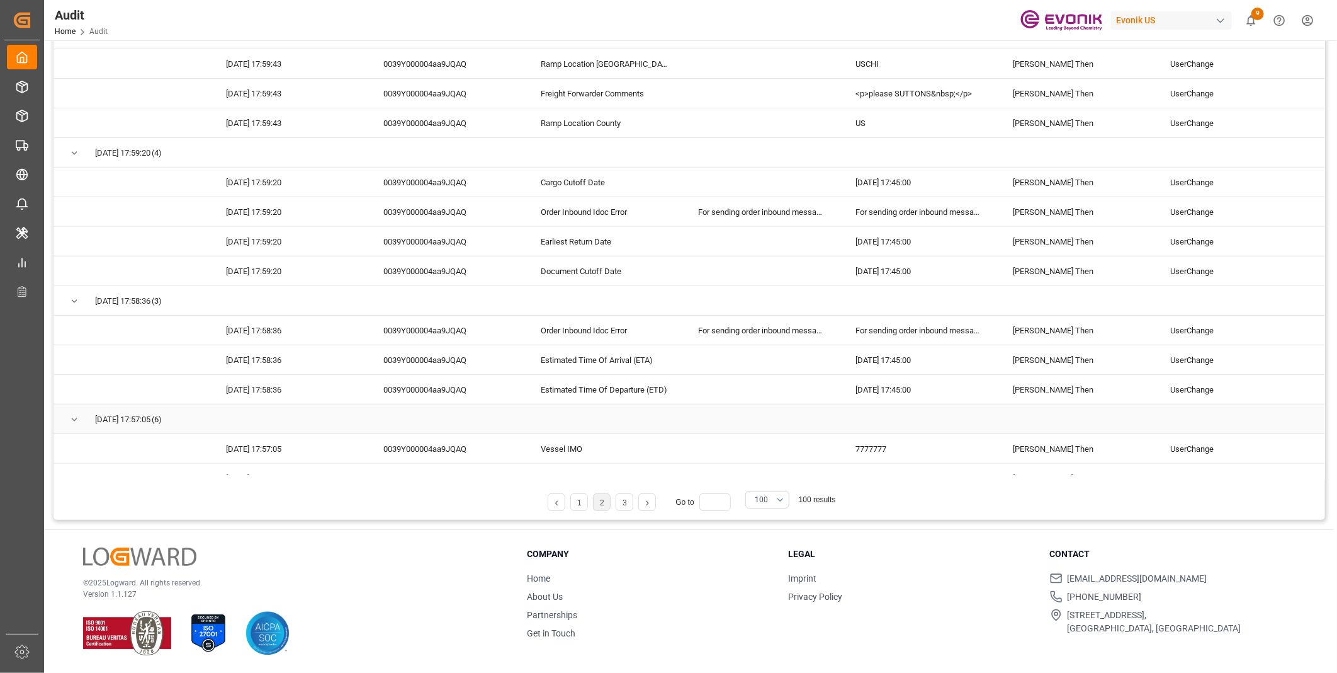
scroll to position [3542, 0]
